Goal: Information Seeking & Learning: Learn about a topic

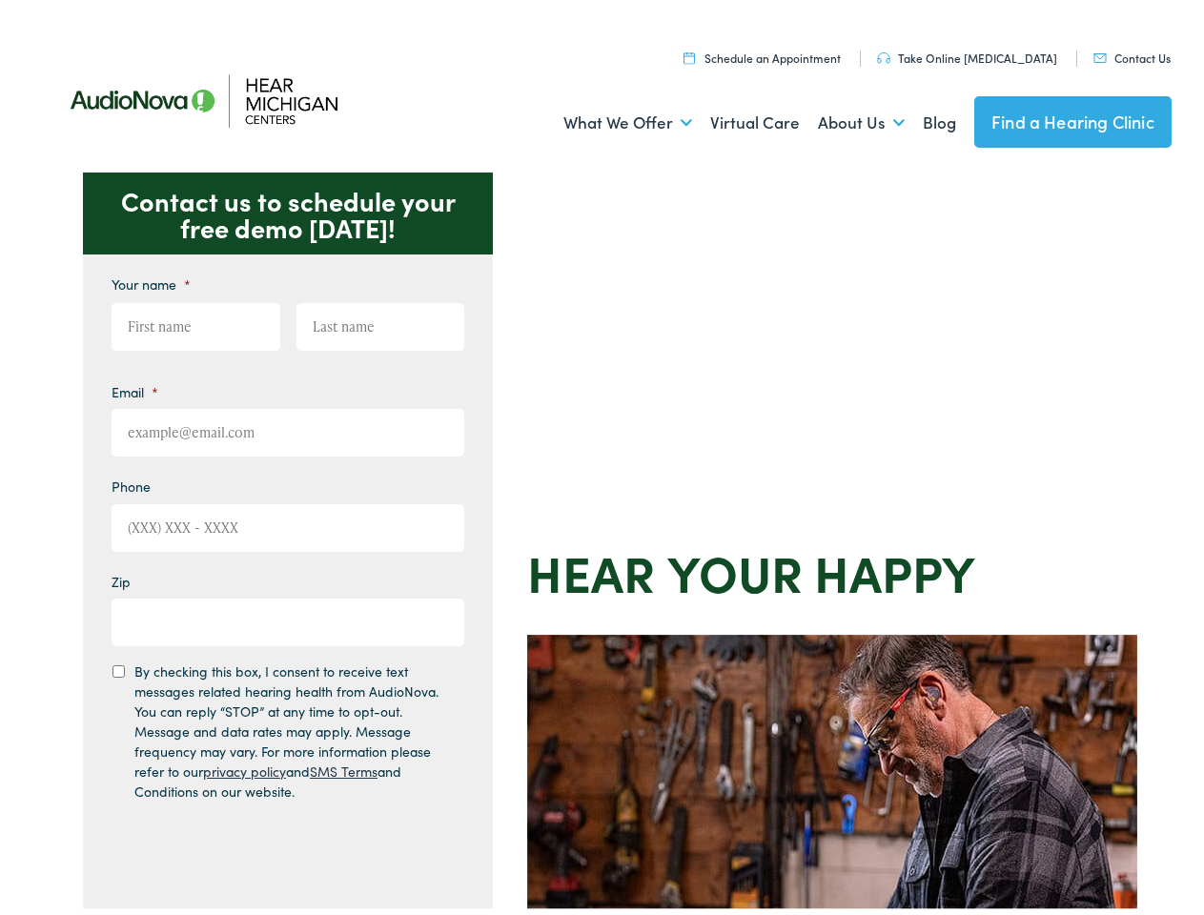
click at [602, 458] on div "Contact us to schedule your free demo [DATE]! Give us a call [PHONE_NUMBER] Ema…" at bounding box center [610, 830] width 1220 height 1326
click at [610, 117] on link "What We Offer" at bounding box center [627, 117] width 129 height 71
click at [841, 117] on link "About Us" at bounding box center [861, 117] width 87 height 71
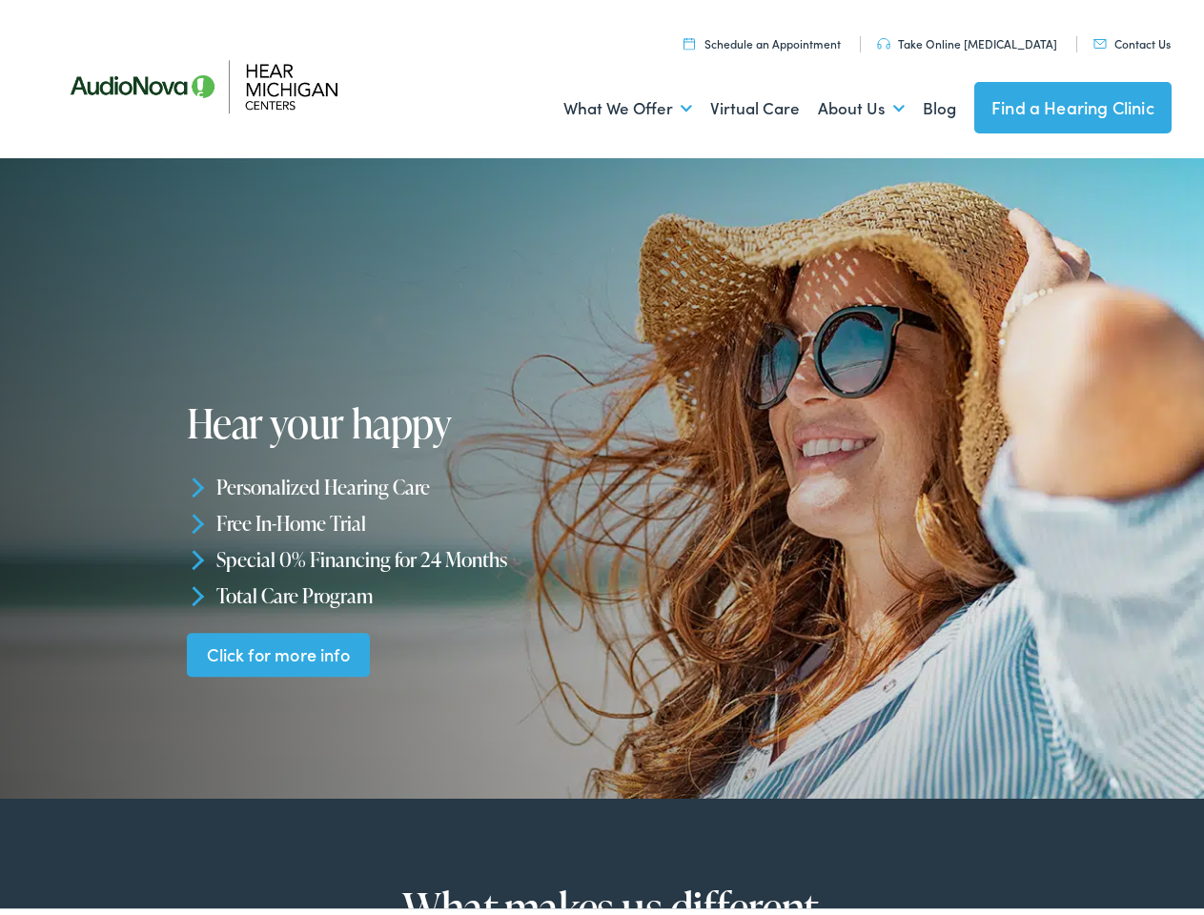
click at [602, 458] on div "Hear your happy Personalized Hearing Care Free In-Home Trial Special 0% Financi…" at bounding box center [397, 534] width 421 height 276
click at [610, 103] on link "What We Offer" at bounding box center [627, 103] width 129 height 71
click at [841, 103] on link "About Us" at bounding box center [861, 103] width 87 height 71
click at [602, 473] on li "Personalized Hearing Care" at bounding box center [397, 481] width 421 height 36
